Goal: Answer question/provide support

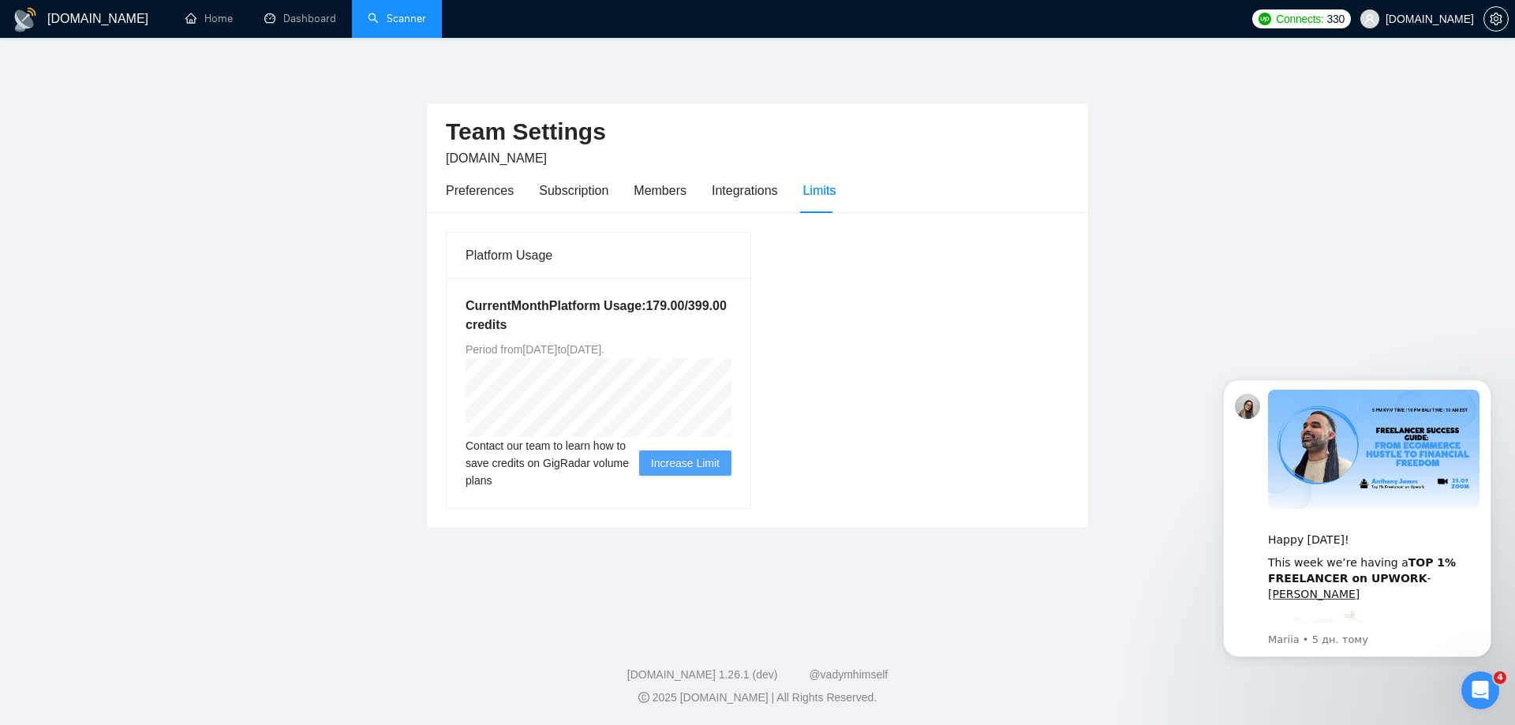
click at [390, 19] on link "Scanner" at bounding box center [397, 18] width 58 height 13
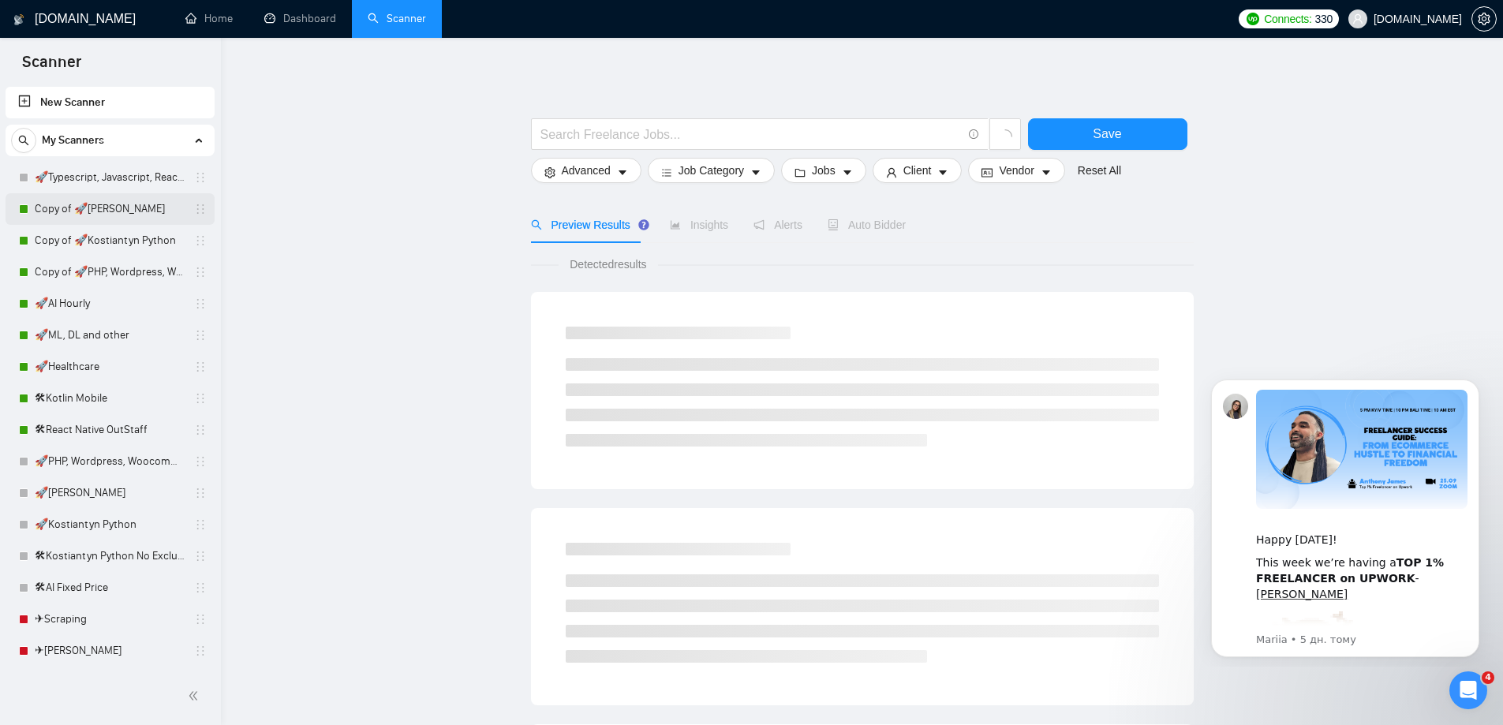
click at [135, 209] on link "Copy of 🚀[PERSON_NAME]" at bounding box center [110, 209] width 150 height 32
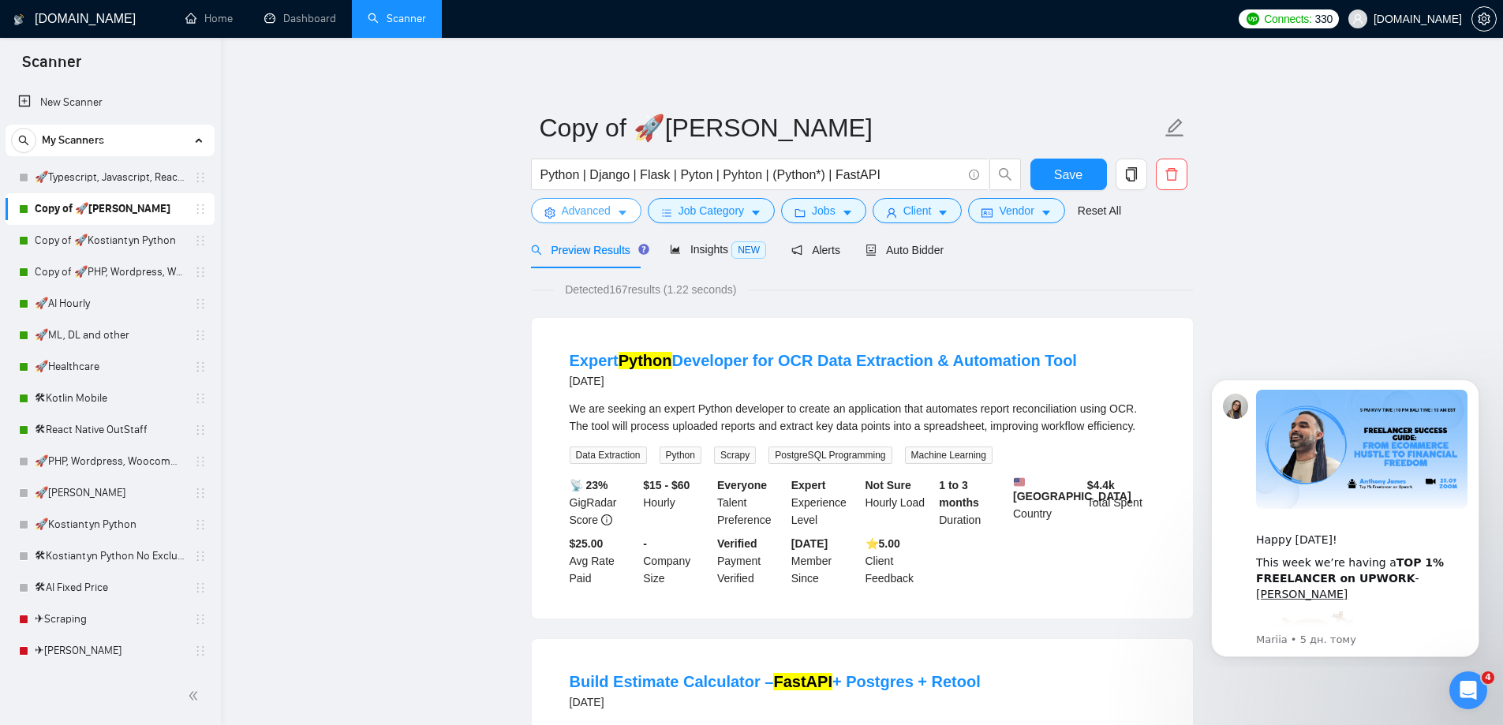
click at [615, 215] on button "Advanced" at bounding box center [586, 210] width 110 height 25
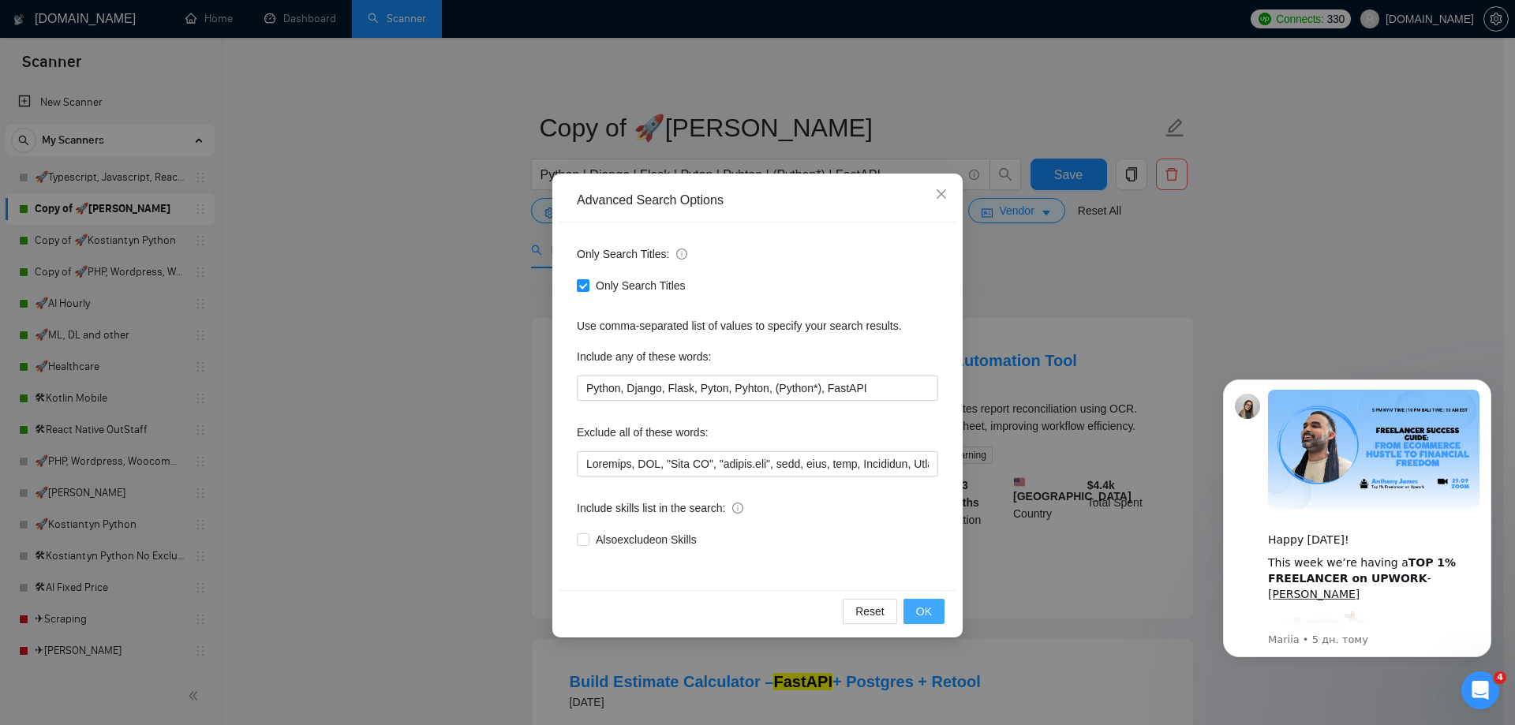
click at [941, 616] on button "OK" at bounding box center [923, 611] width 41 height 25
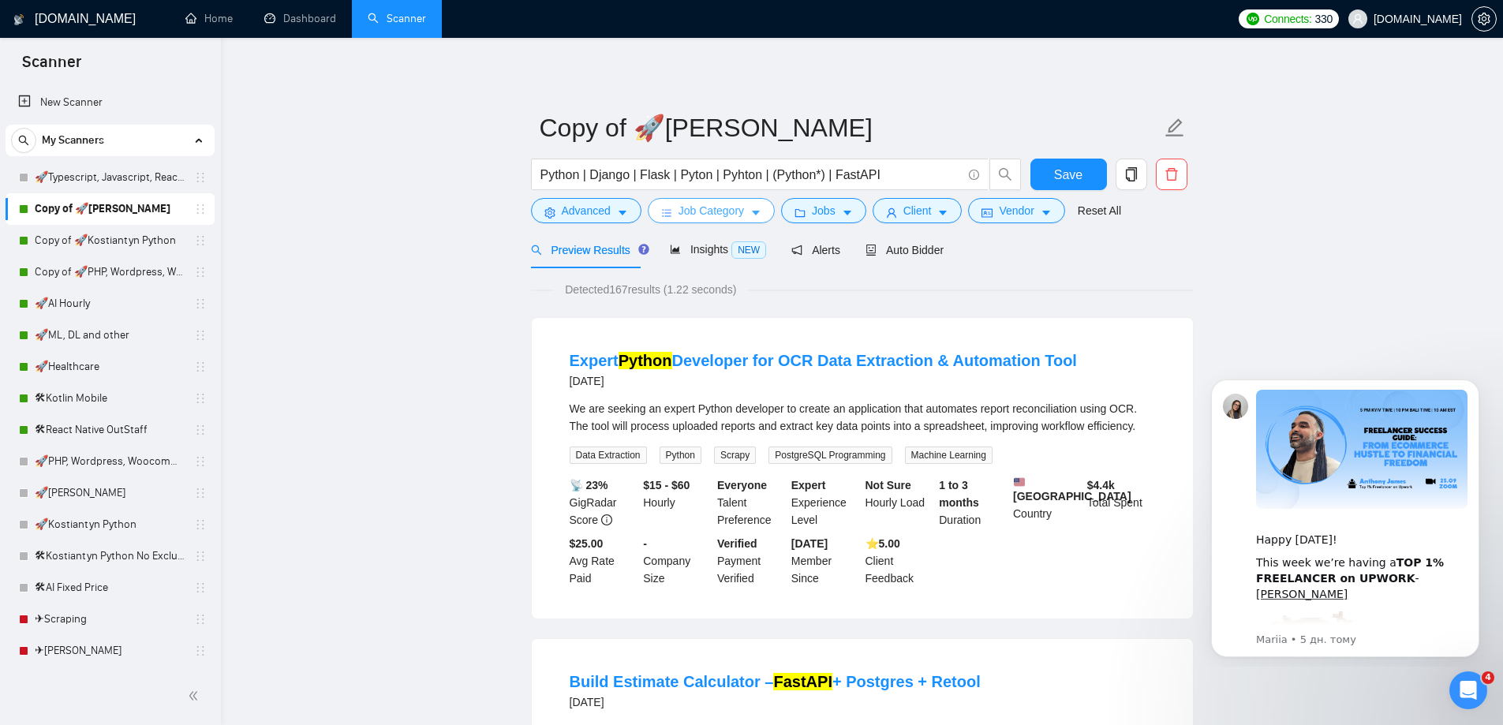
click at [681, 208] on span "Job Category" at bounding box center [711, 210] width 65 height 17
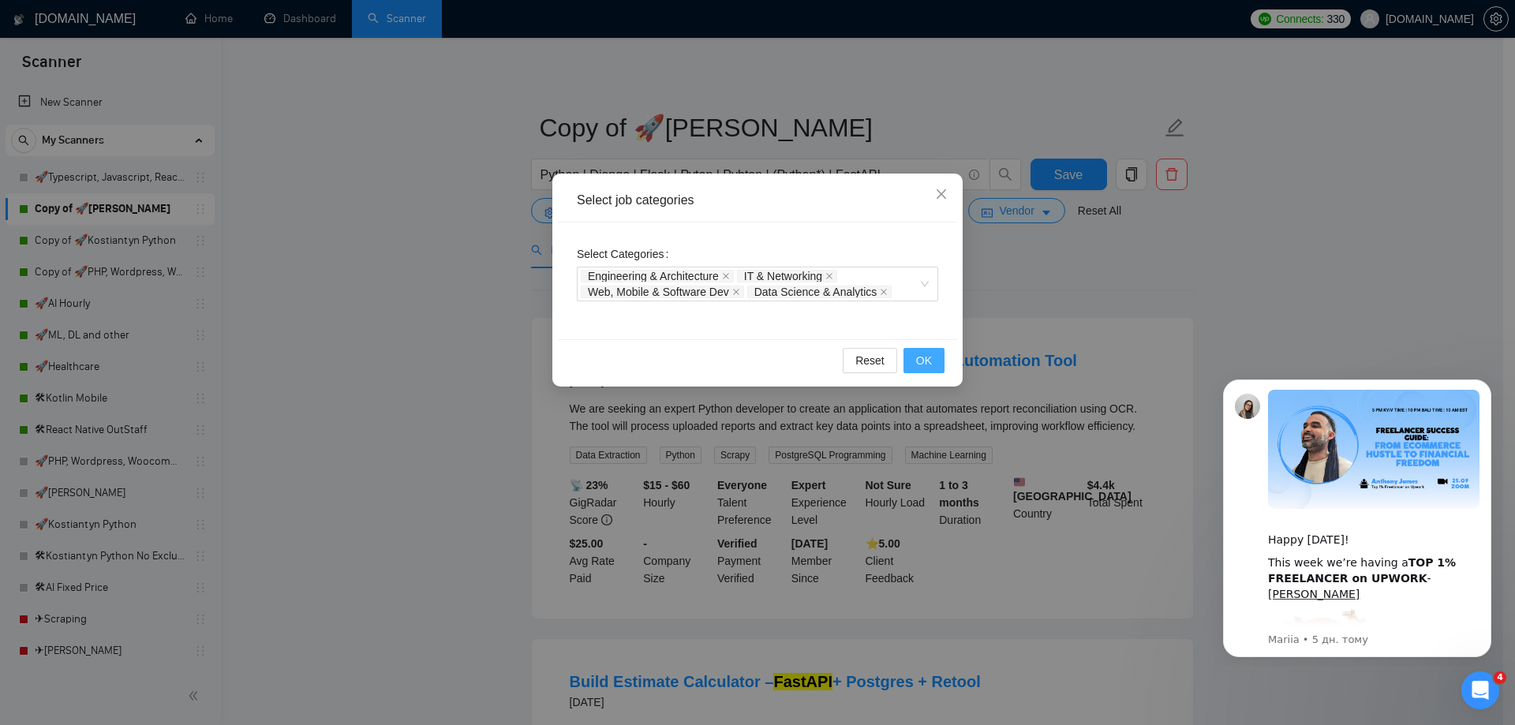
click at [939, 369] on button "OK" at bounding box center [923, 360] width 41 height 25
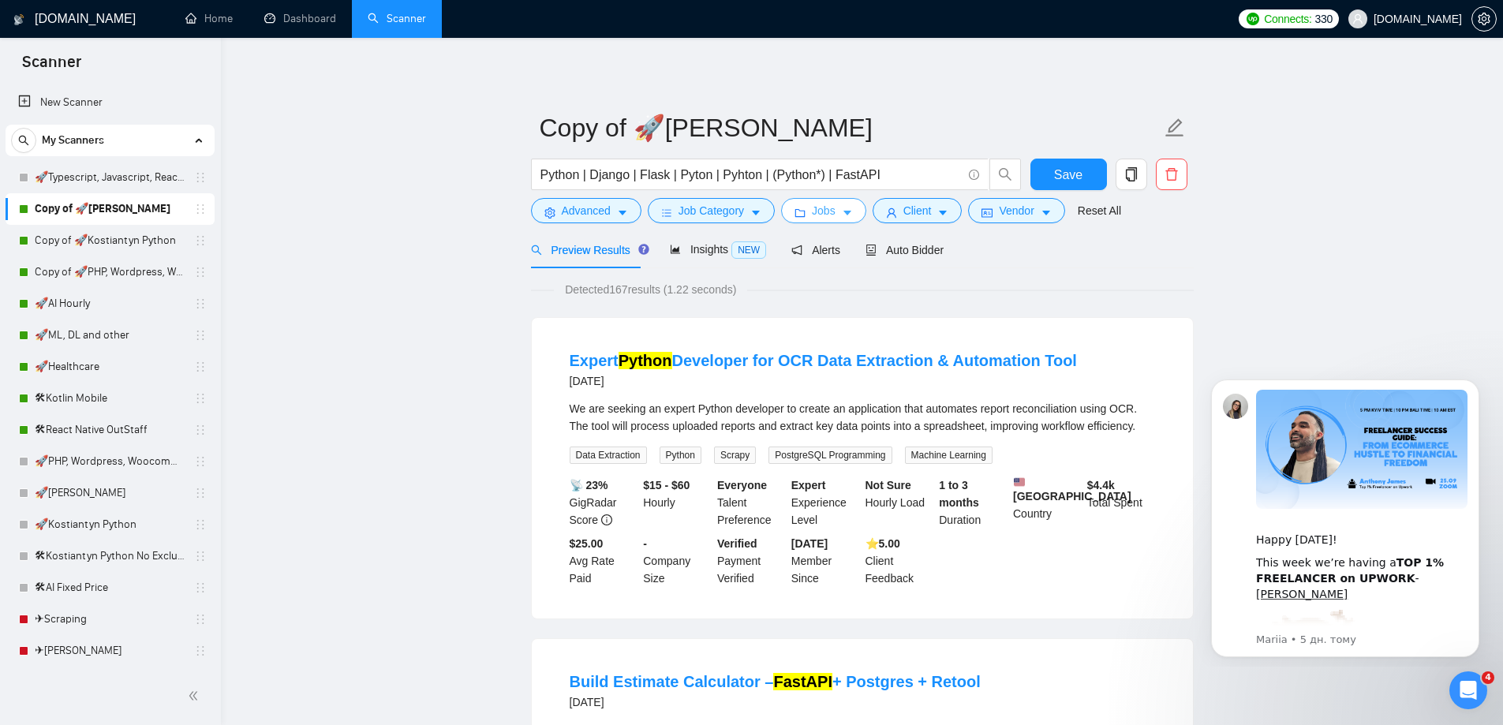
click at [805, 216] on button "Jobs" at bounding box center [823, 210] width 85 height 25
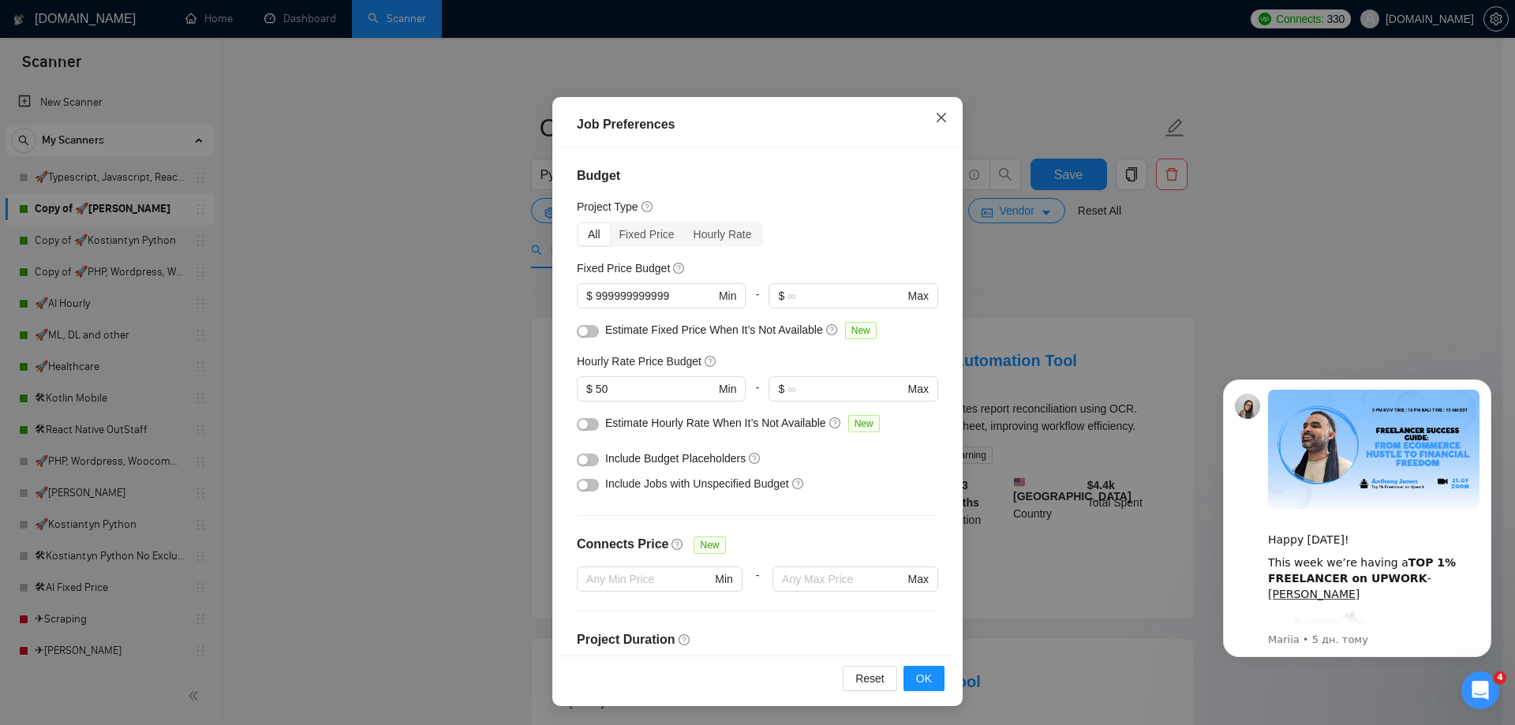
click at [936, 115] on icon "close" at bounding box center [941, 117] width 13 height 13
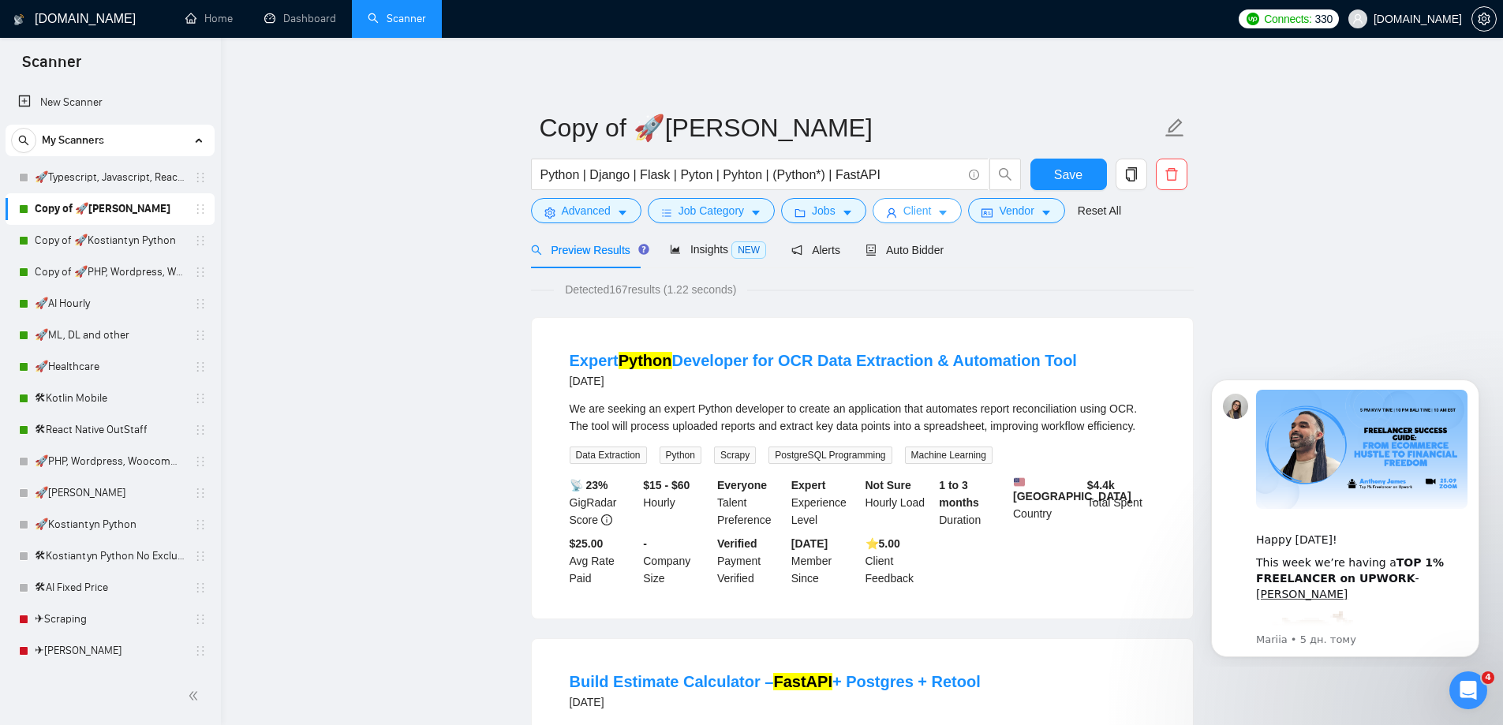
click at [947, 221] on button "Client" at bounding box center [918, 210] width 90 height 25
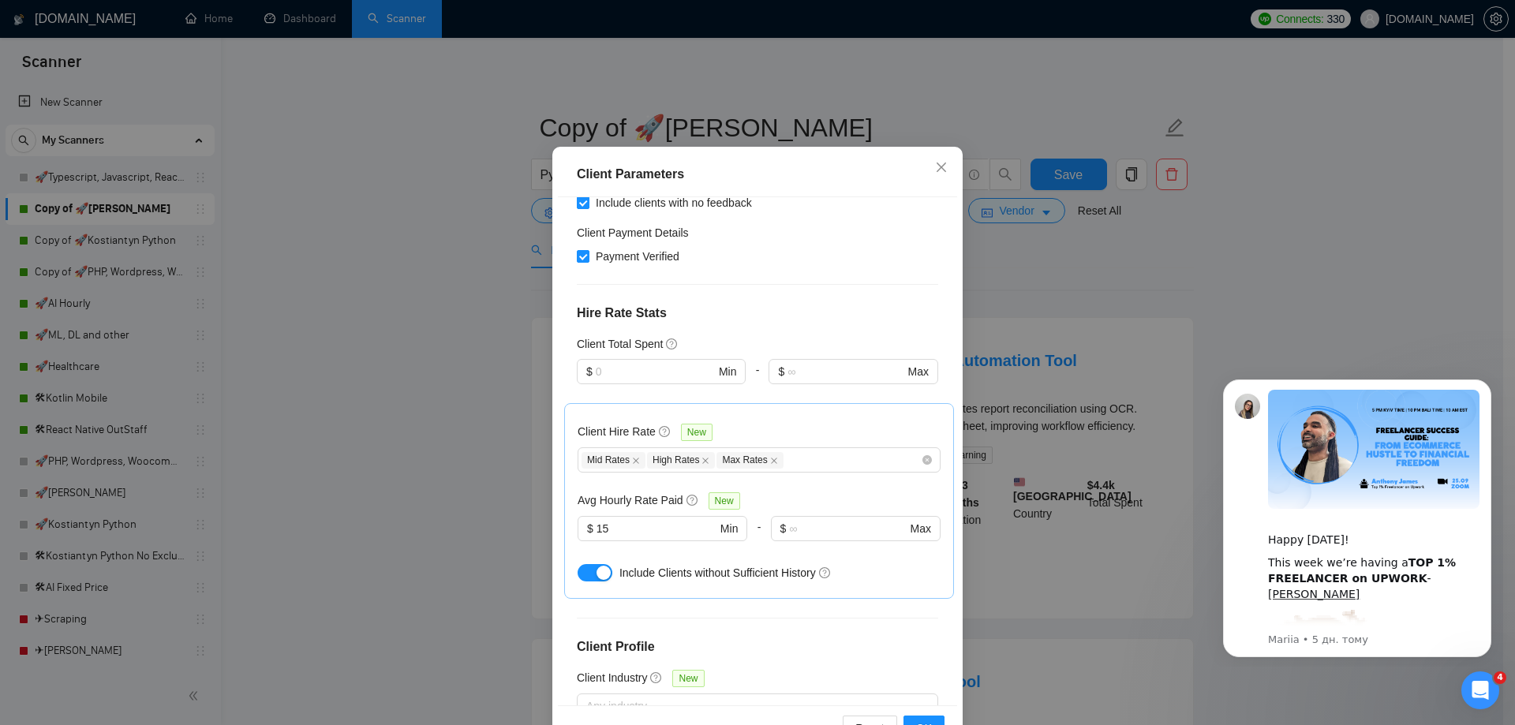
scroll to position [87, 0]
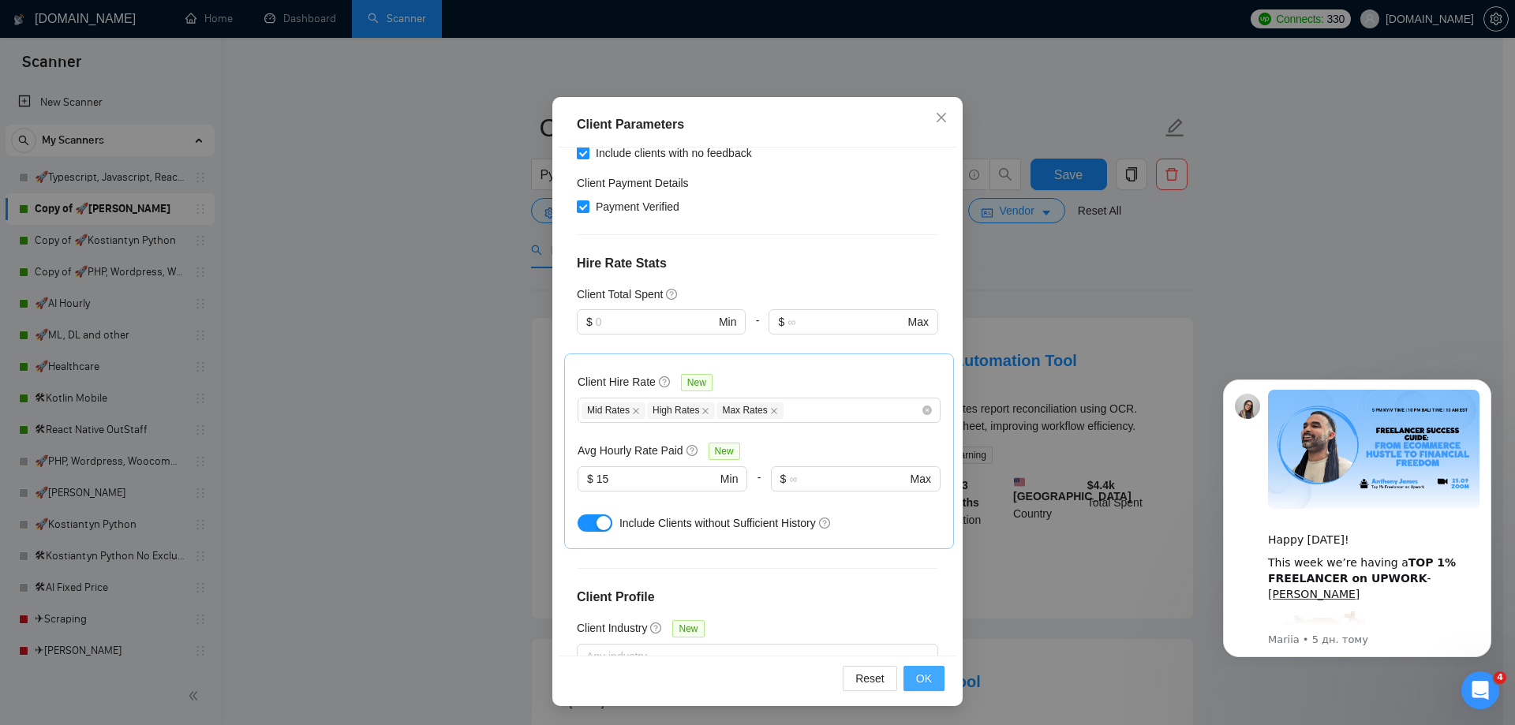
click at [906, 668] on button "OK" at bounding box center [923, 678] width 41 height 25
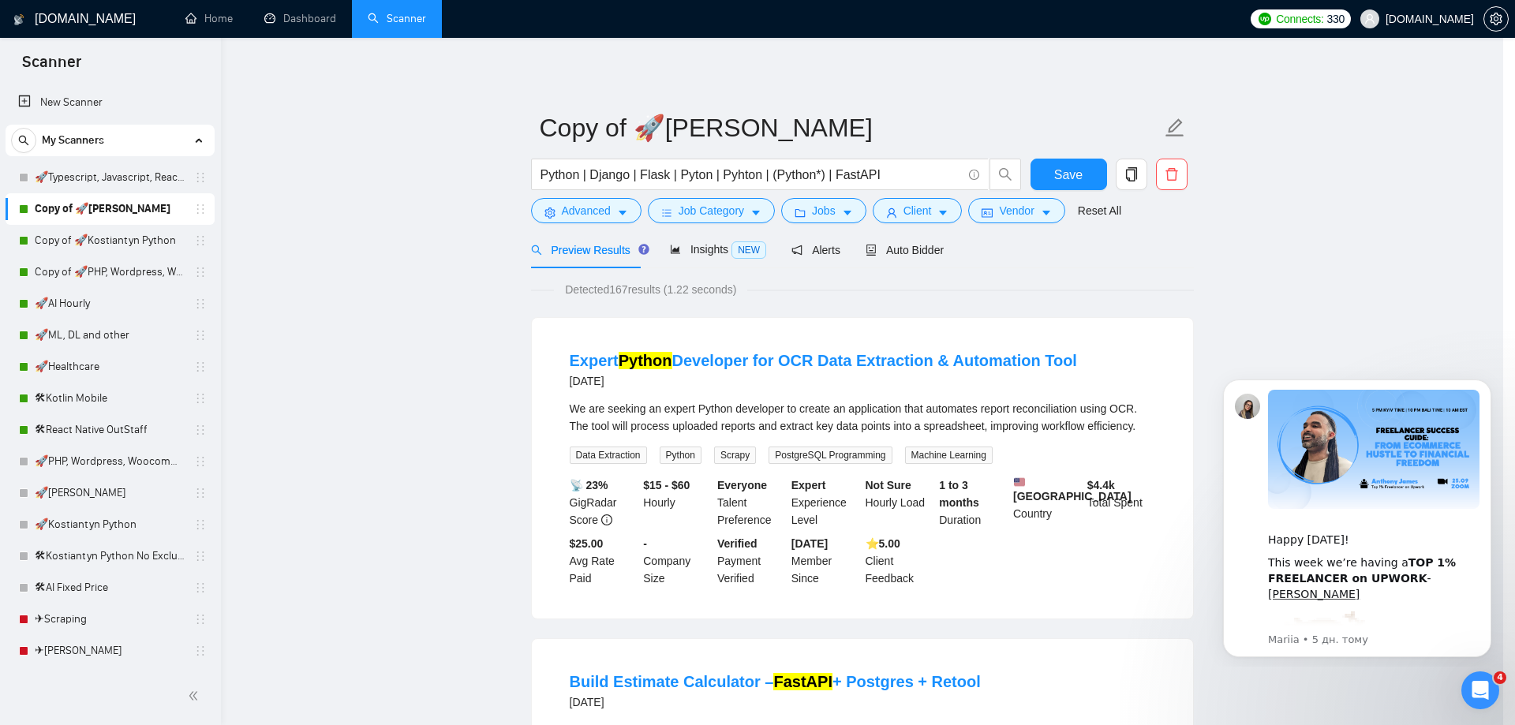
scroll to position [0, 0]
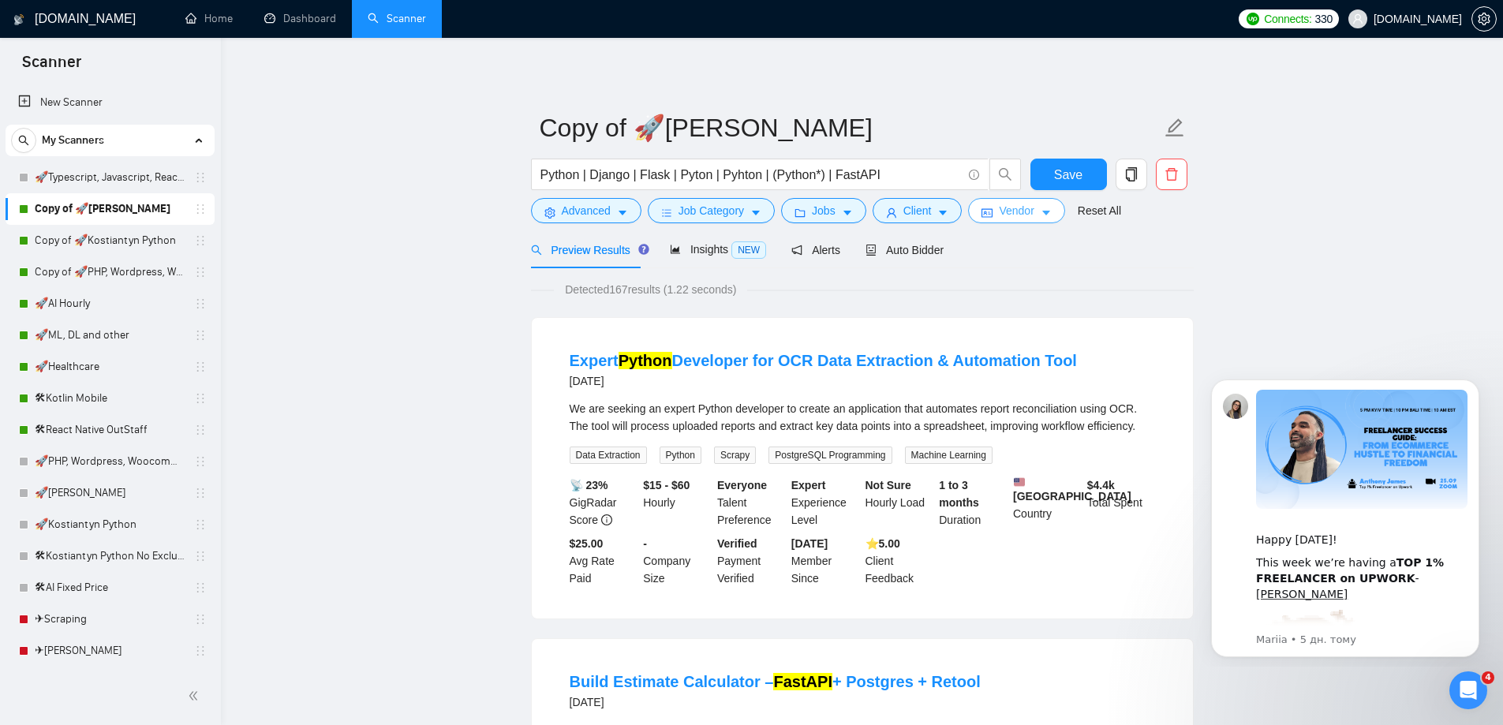
click at [1030, 217] on button "Vendor" at bounding box center [1016, 210] width 96 height 25
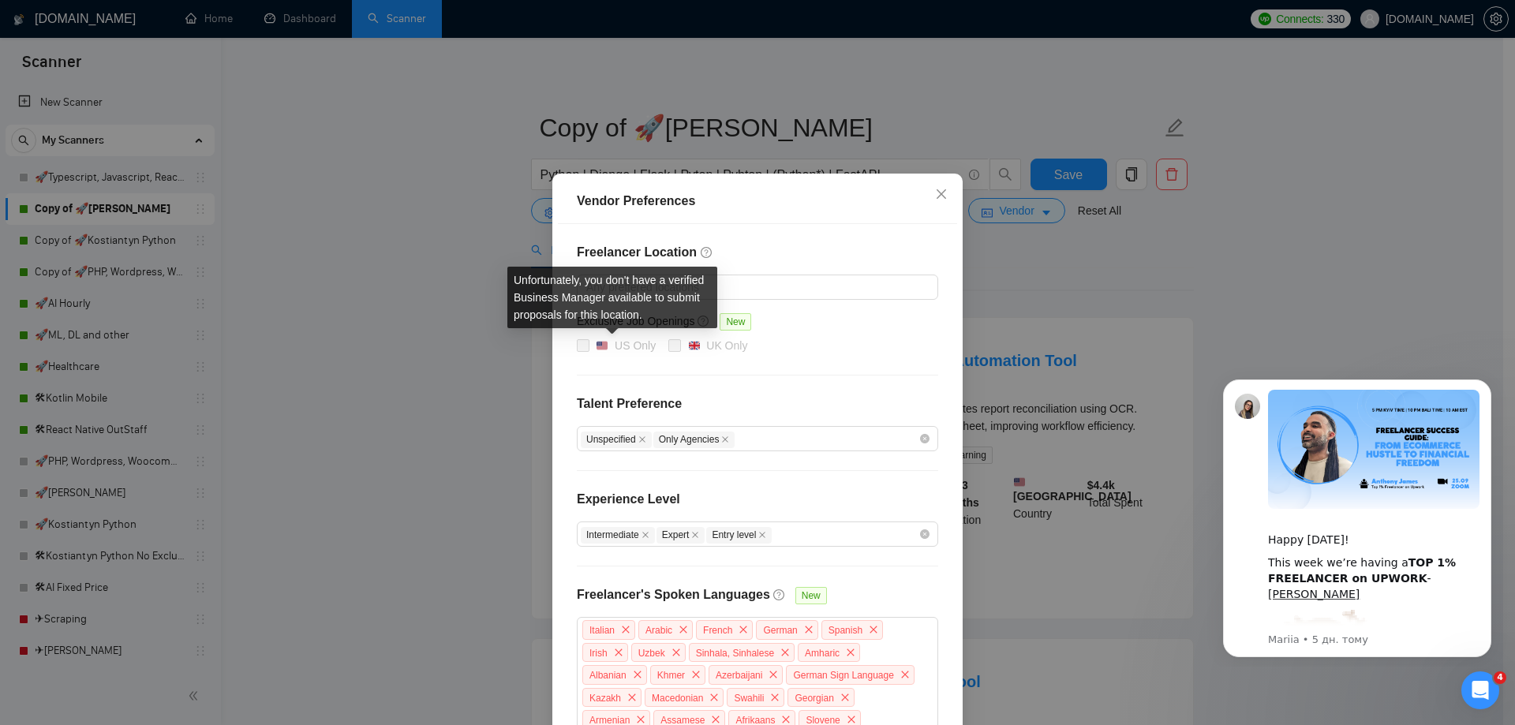
click at [577, 350] on span at bounding box center [583, 345] width 13 height 13
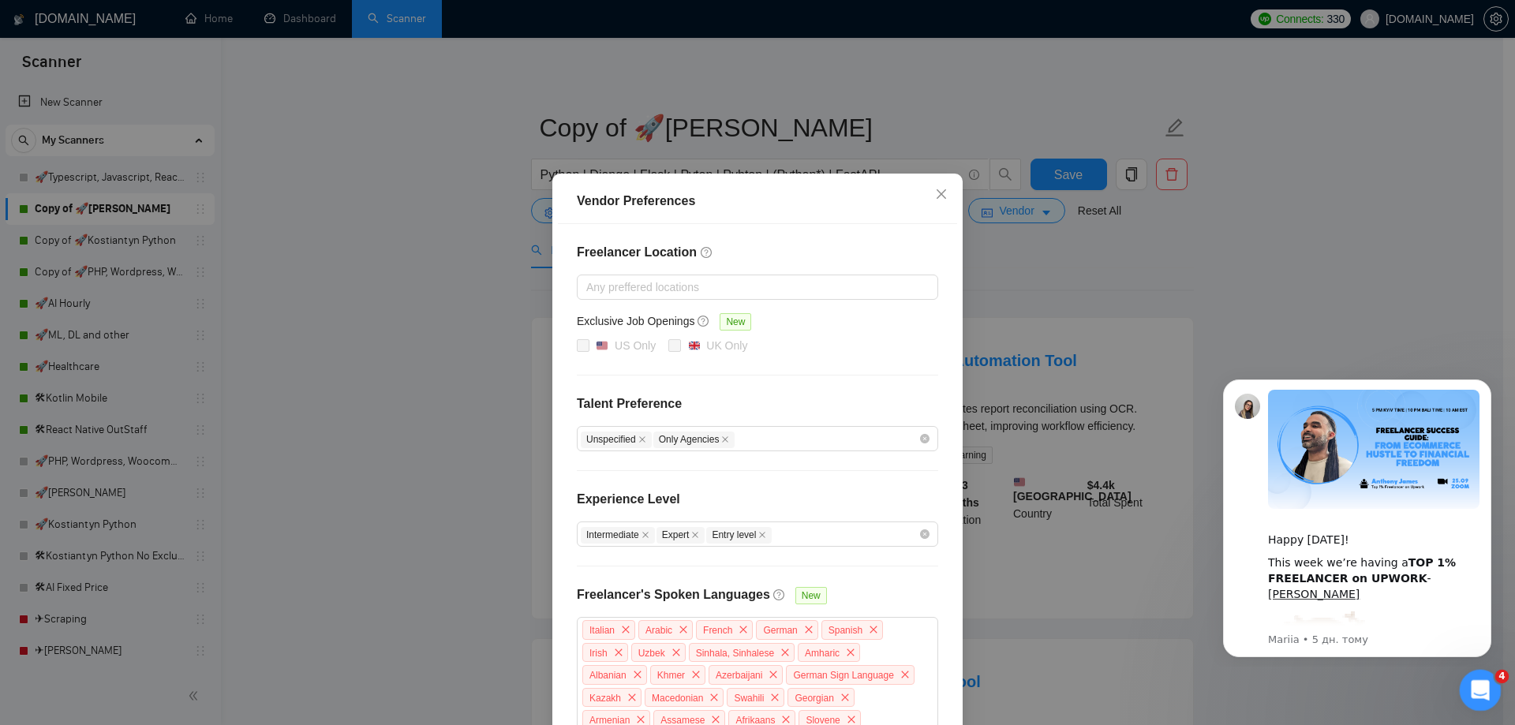
drag, startPoint x: 2892, startPoint y: 1371, endPoint x: 1476, endPoint y: 698, distance: 1568.2
click at [1475, 697] on icon "Відкрити програму для спілкування Intercom" at bounding box center [1478, 688] width 26 height 26
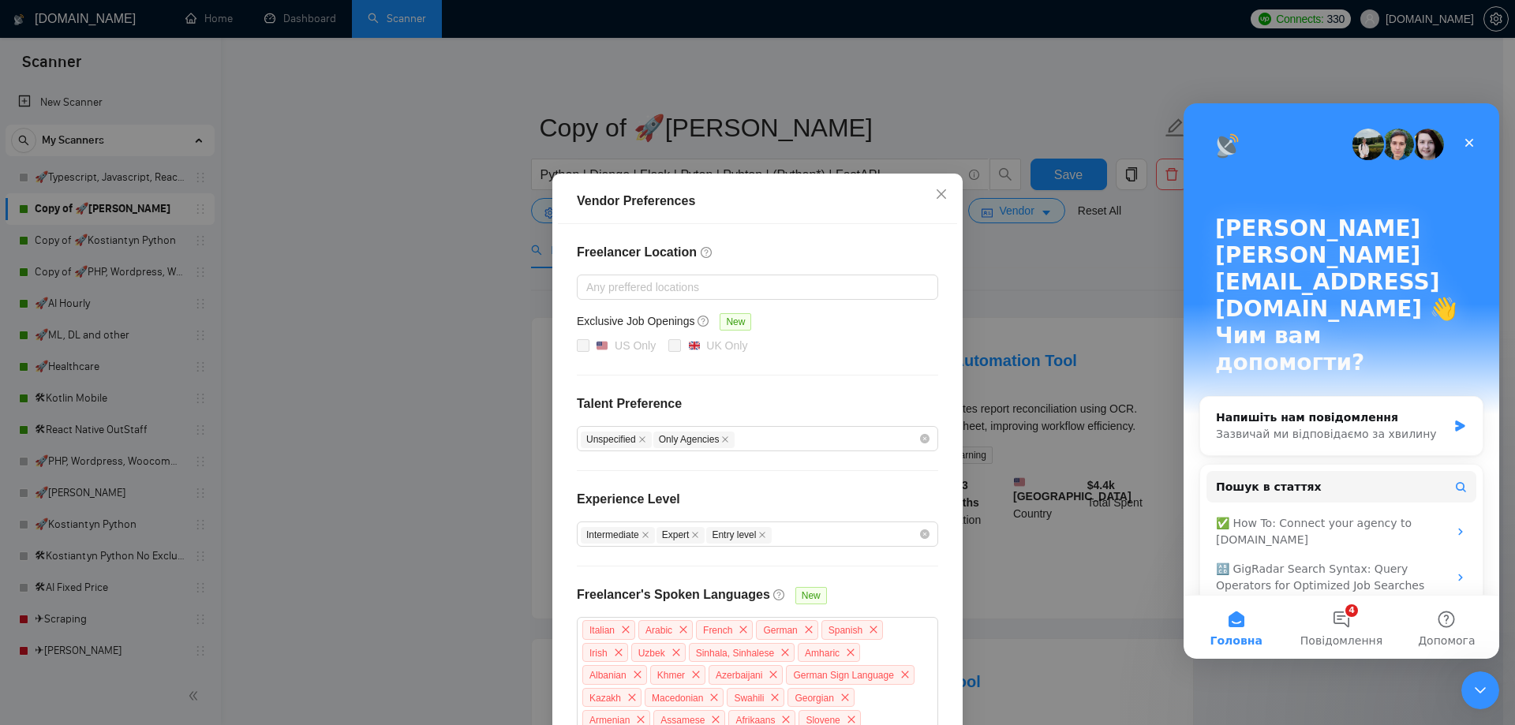
click at [1200, 208] on div "[PERSON_NAME] [PERSON_NAME][EMAIL_ADDRESS][DOMAIN_NAME] 👋 Чим вам допомогти?" at bounding box center [1341, 298] width 284 height 391
click at [1337, 426] on div "Зазвичай ми відповідаємо за хвилину" at bounding box center [1331, 434] width 231 height 17
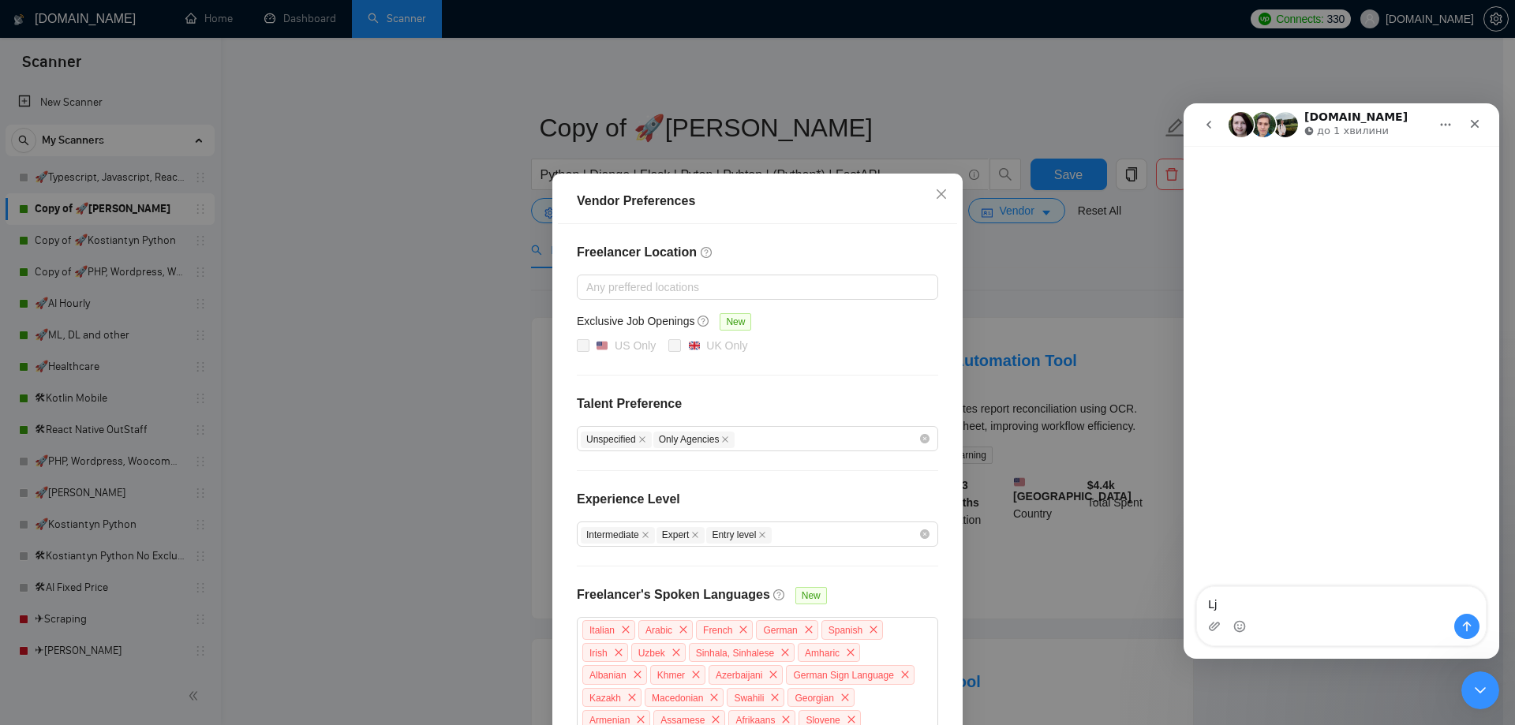
type textarea "L"
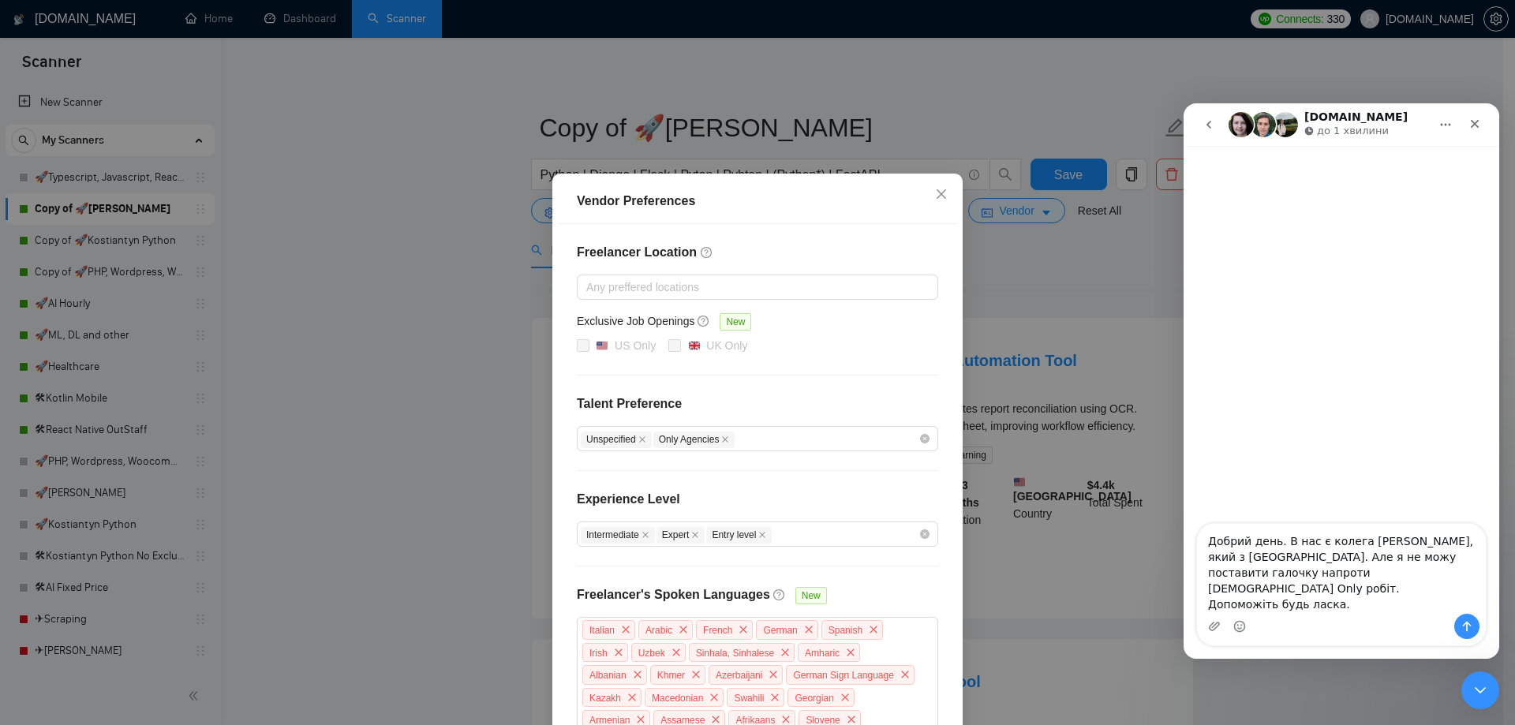
type textarea "Добрий день. В нас є колега [PERSON_NAME], який з [GEOGRAPHIC_DATA]. Але я не м…"
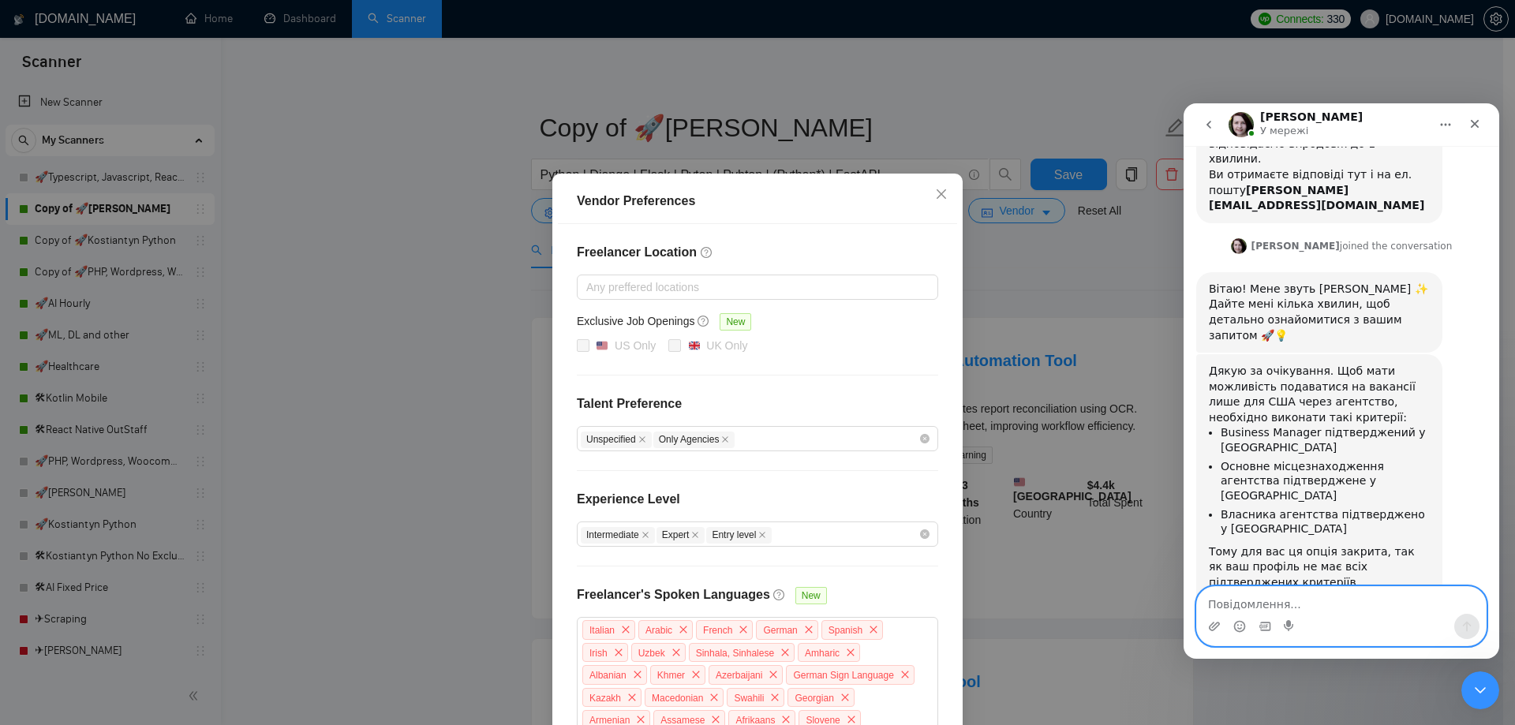
scroll to position [326, 0]
